Goal: Information Seeking & Learning: Learn about a topic

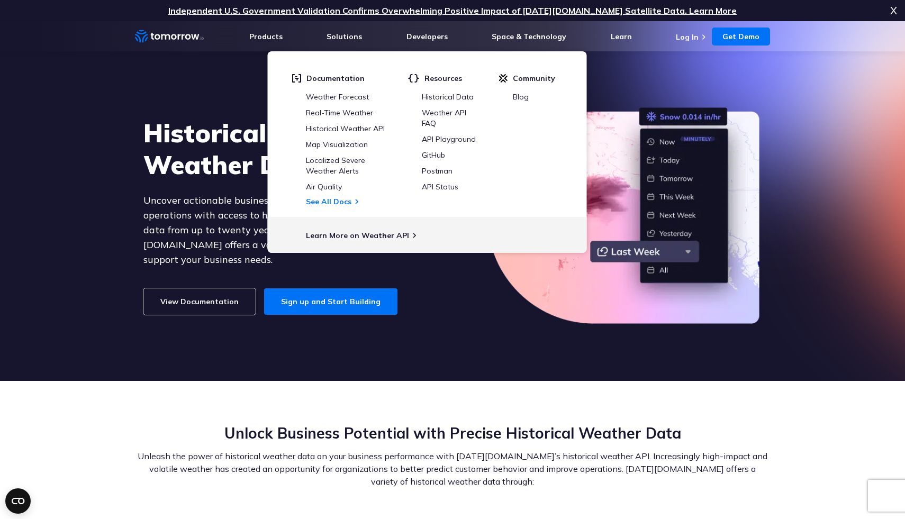
click at [205, 291] on link "View Documentation" at bounding box center [199, 301] width 112 height 26
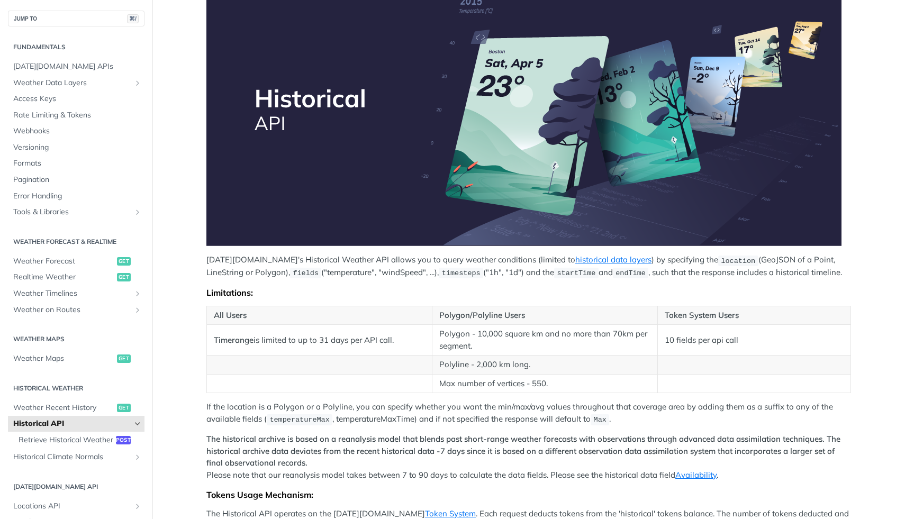
scroll to position [173, 0]
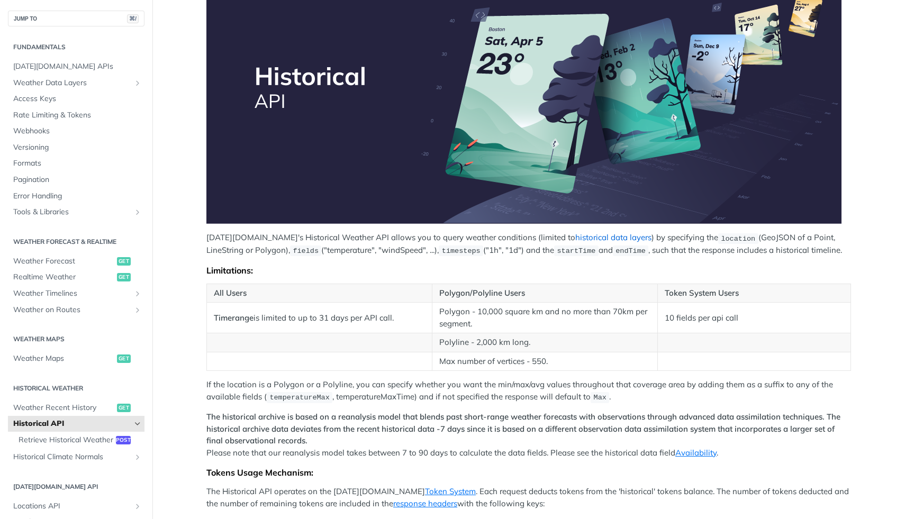
click at [575, 237] on link "historical data layers" at bounding box center [613, 237] width 76 height 10
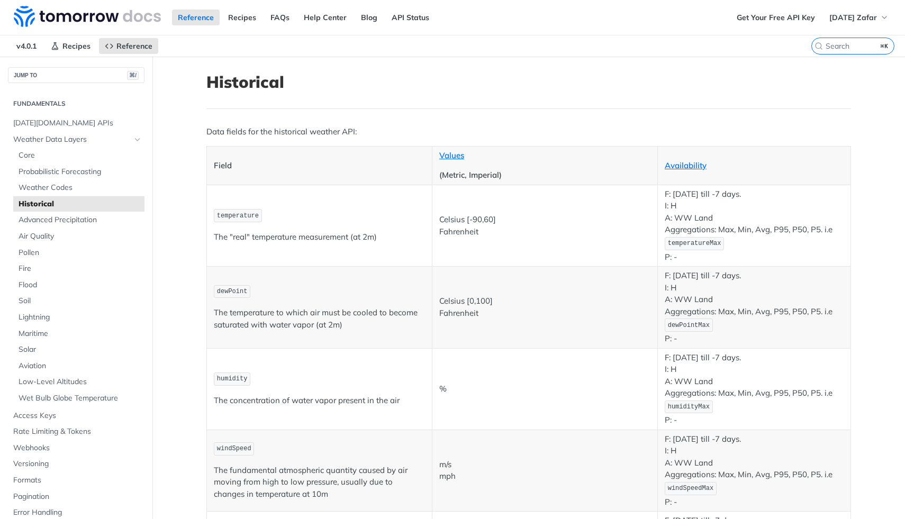
scroll to position [1, 0]
